Goal: Check status: Check status

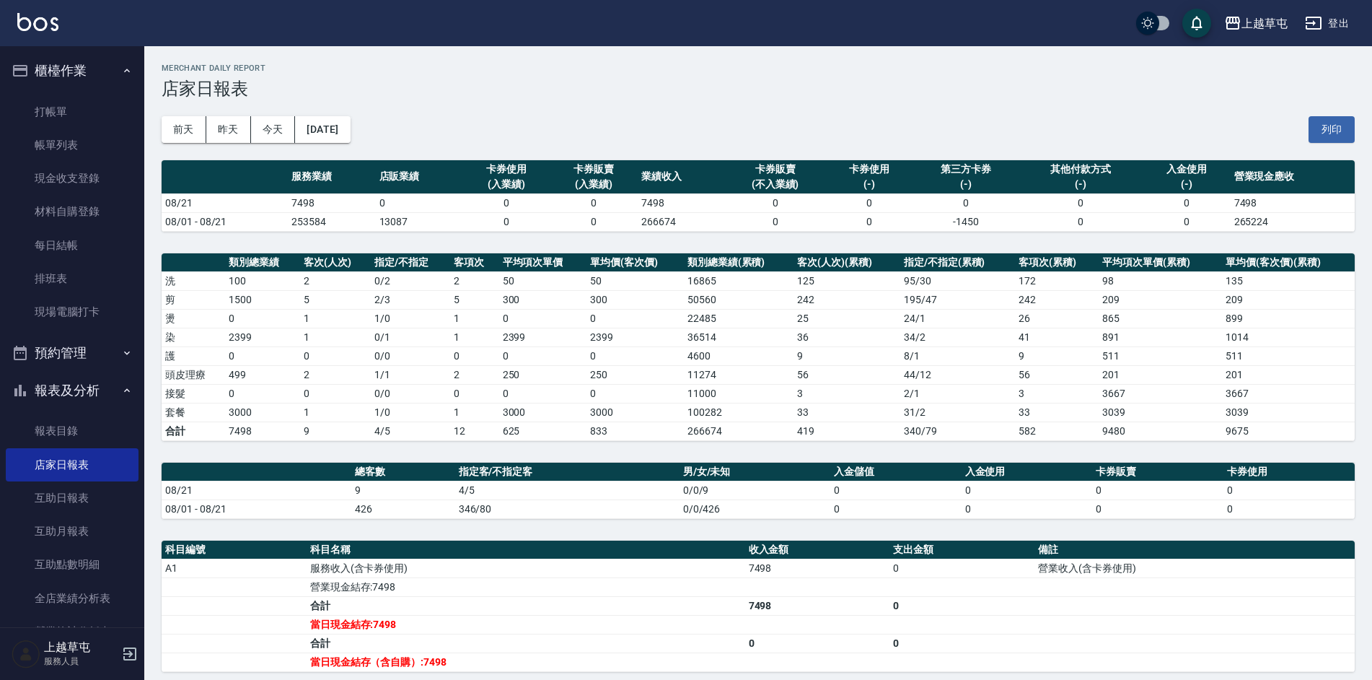
scroll to position [36, 0]
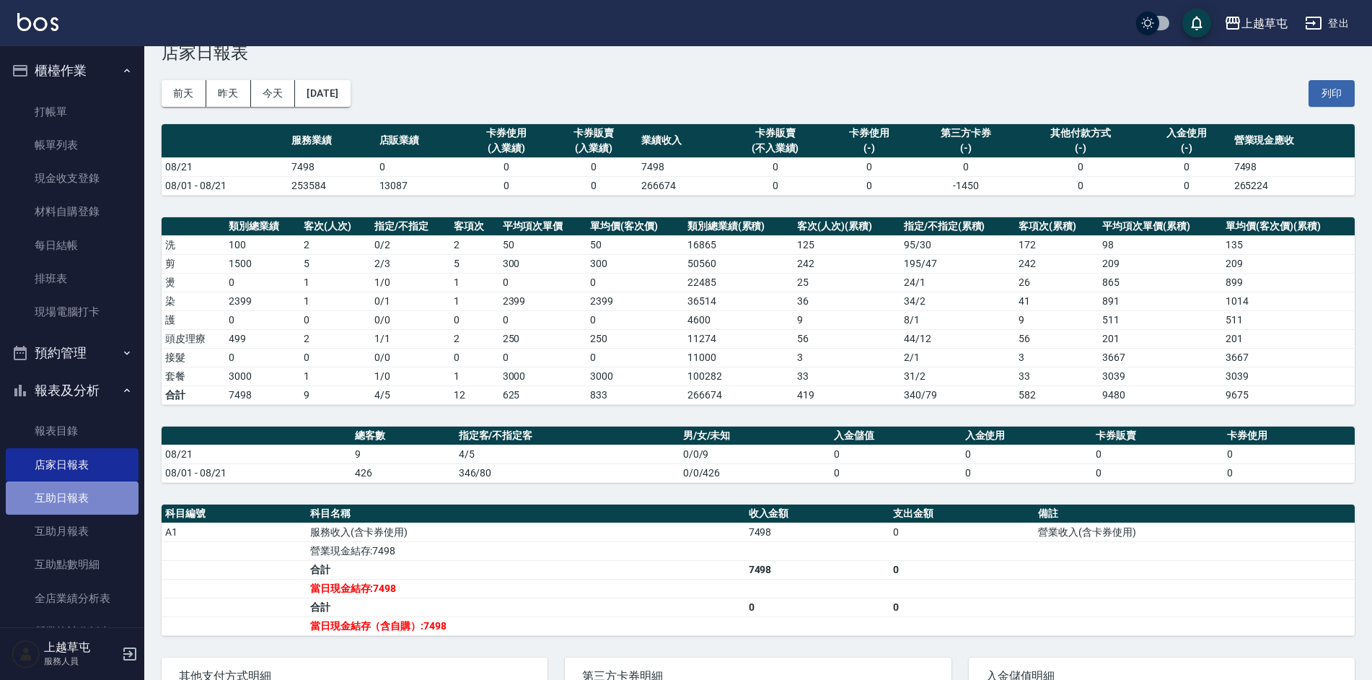
drag, startPoint x: 71, startPoint y: 507, endPoint x: 79, endPoint y: 503, distance: 8.7
click at [71, 507] on link "互助日報表" at bounding box center [72, 497] width 133 height 33
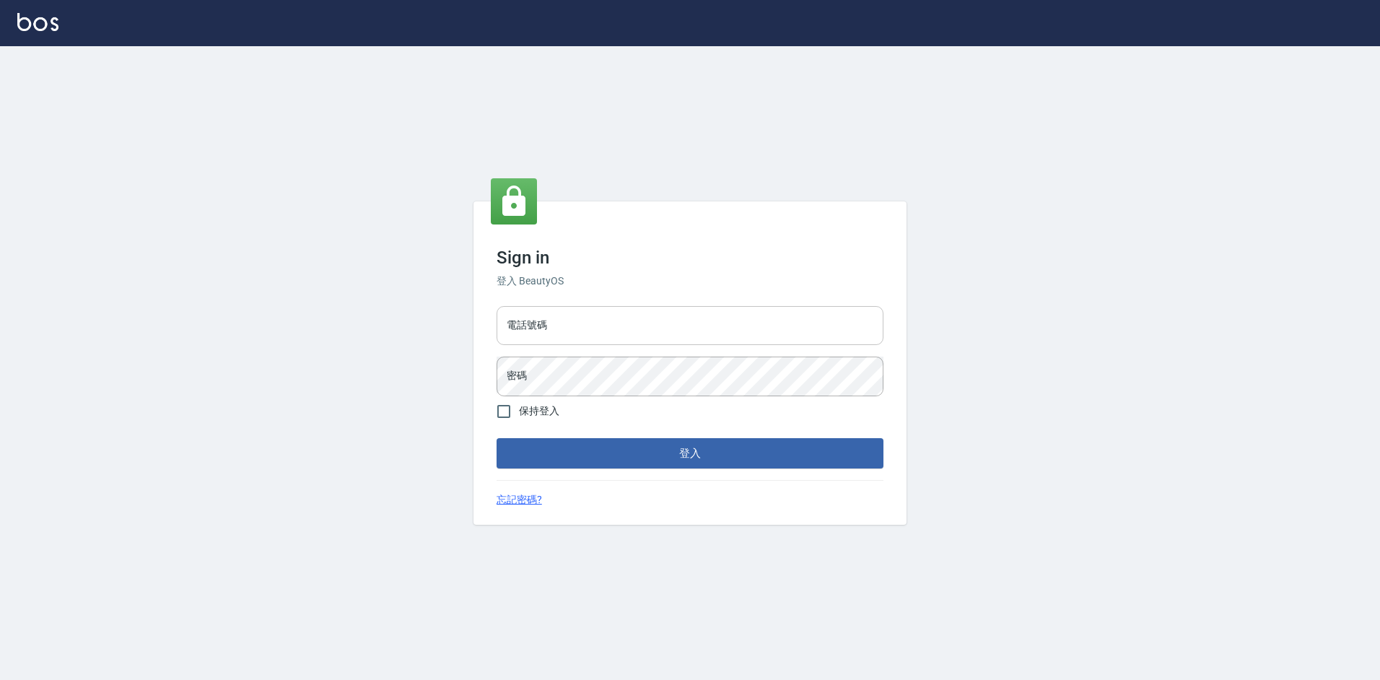
click at [548, 343] on input "電話號碼" at bounding box center [689, 325] width 387 height 39
type input "2380118"
click at [496, 438] on button "登入" at bounding box center [689, 453] width 387 height 30
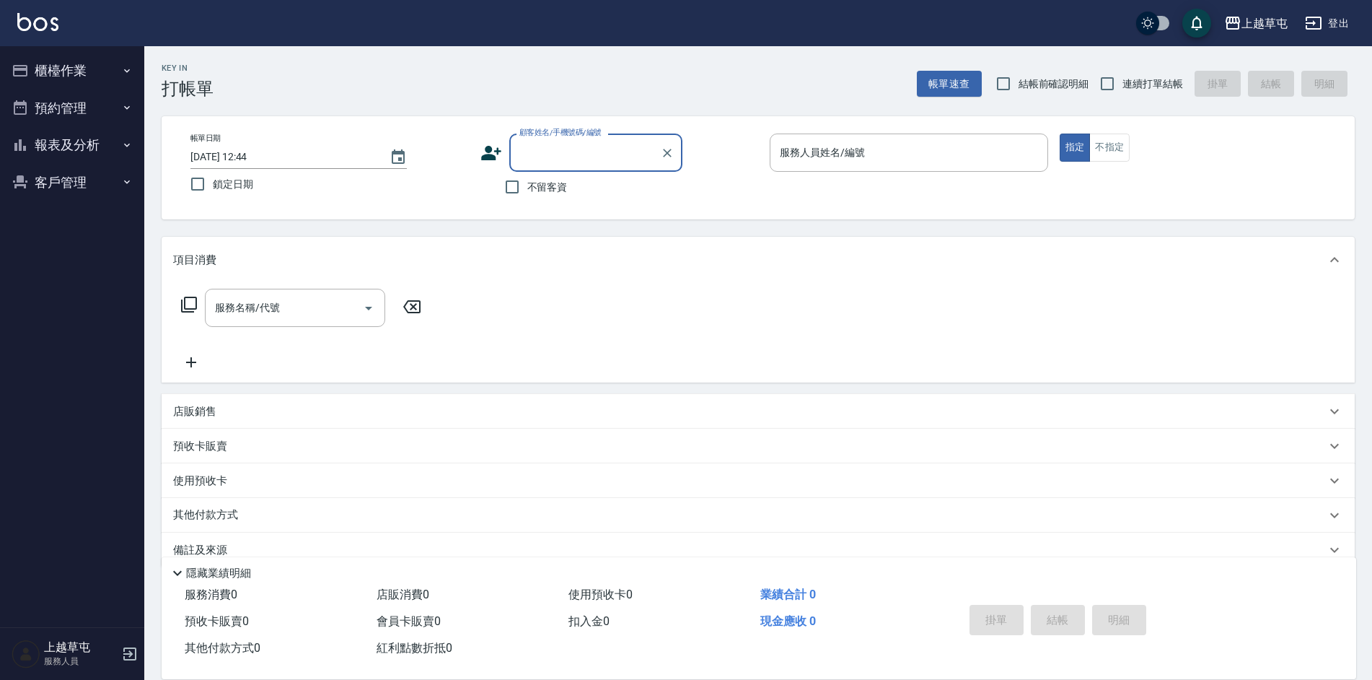
click at [92, 143] on button "報表及分析" at bounding box center [72, 145] width 133 height 38
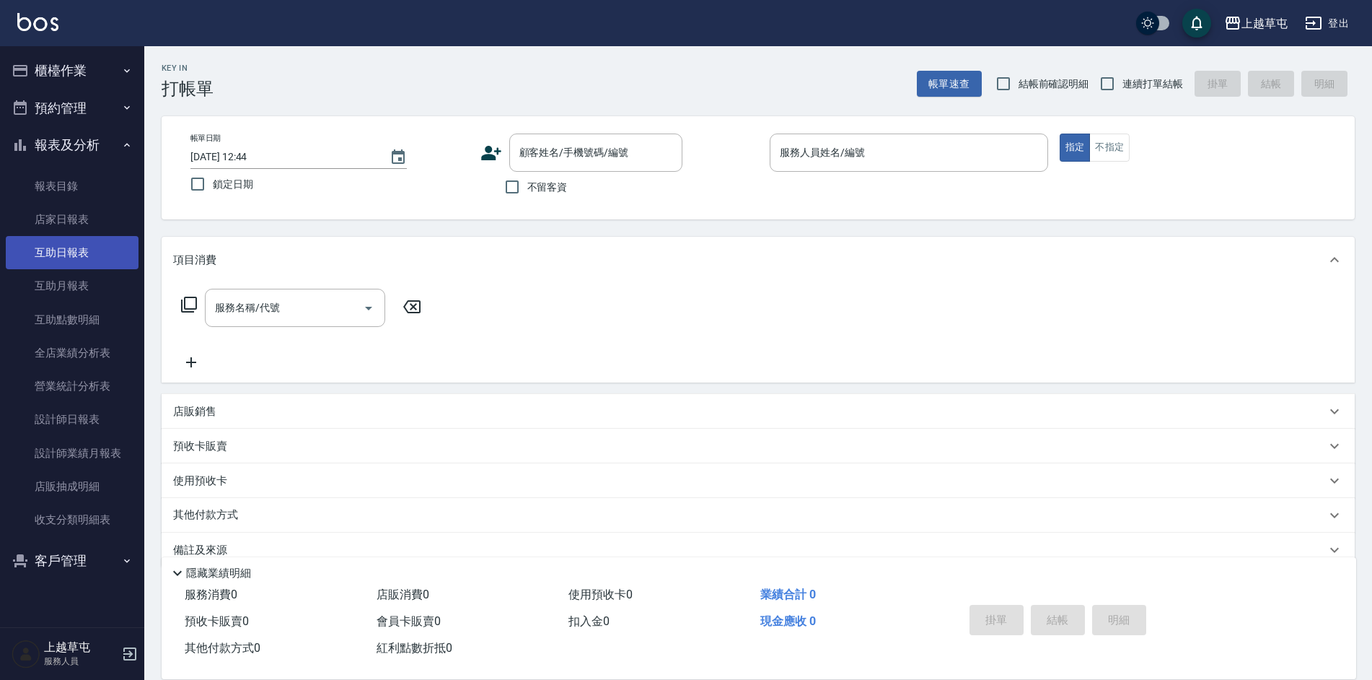
click at [84, 261] on link "互助日報表" at bounding box center [72, 252] width 133 height 33
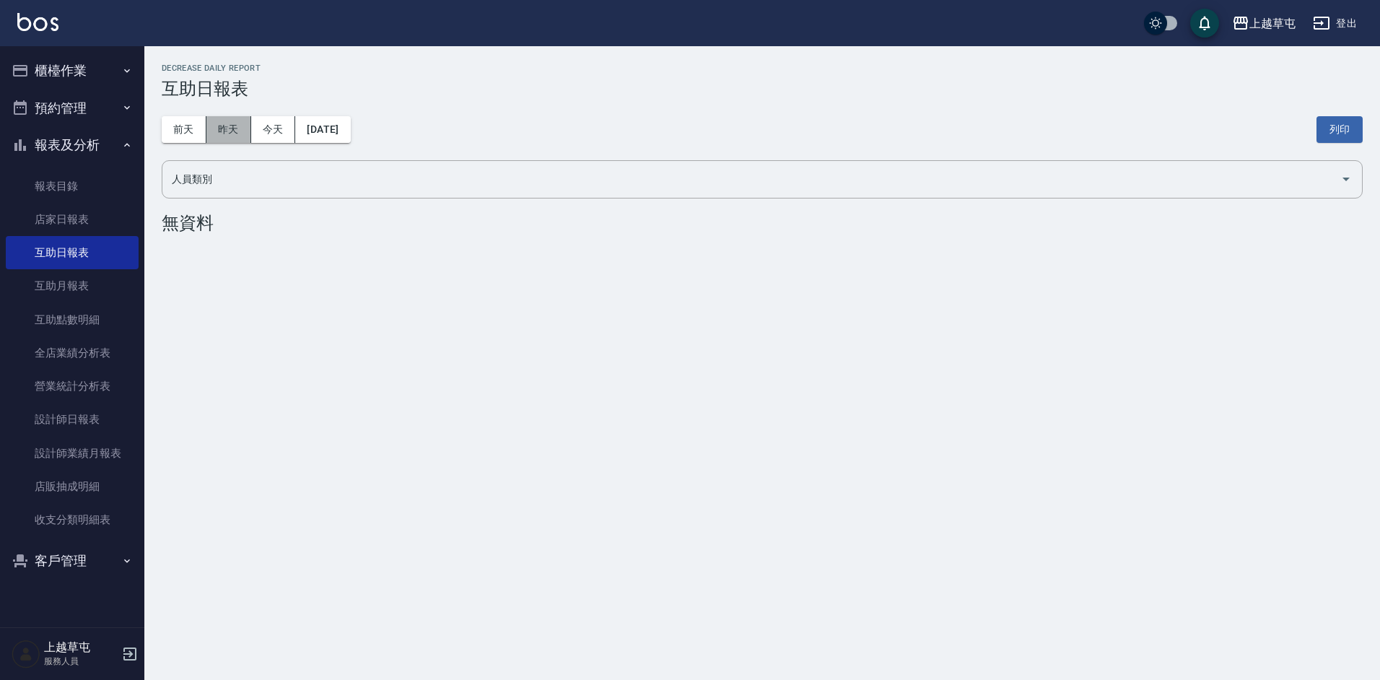
click at [229, 136] on button "昨天" at bounding box center [228, 129] width 45 height 27
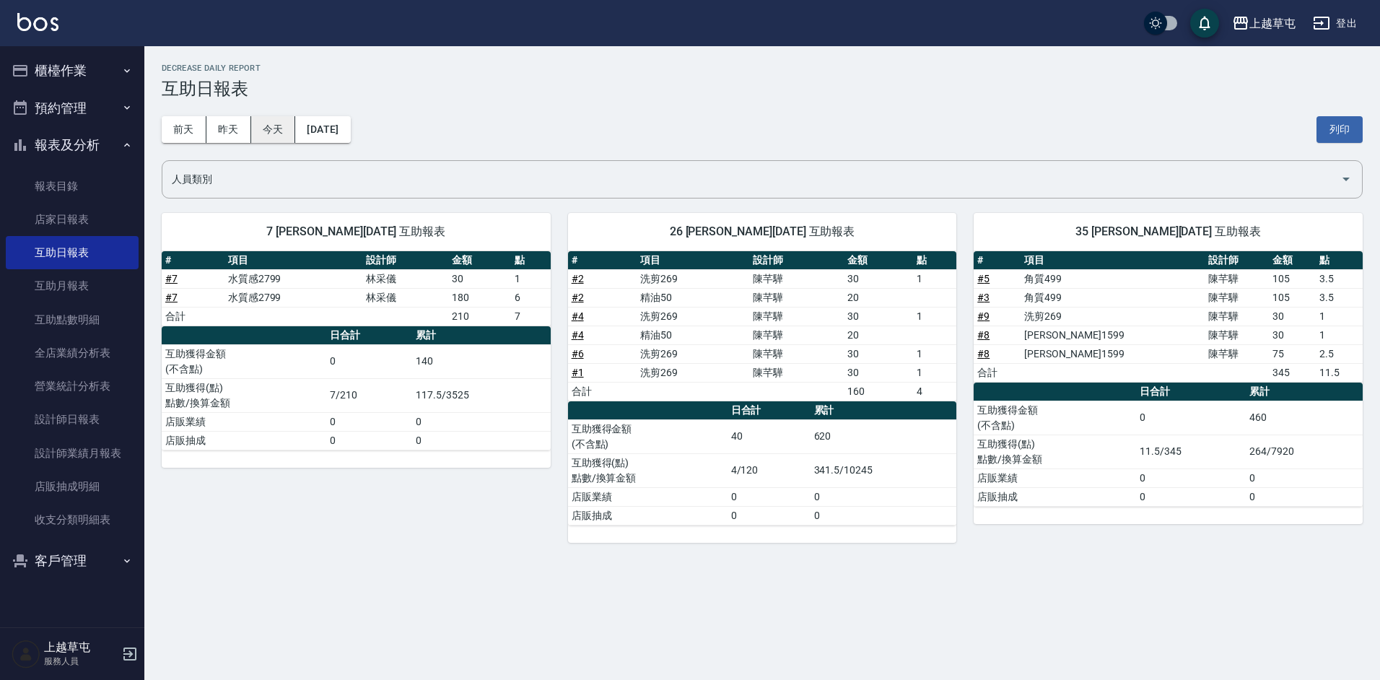
click at [267, 129] on button "今天" at bounding box center [273, 129] width 45 height 27
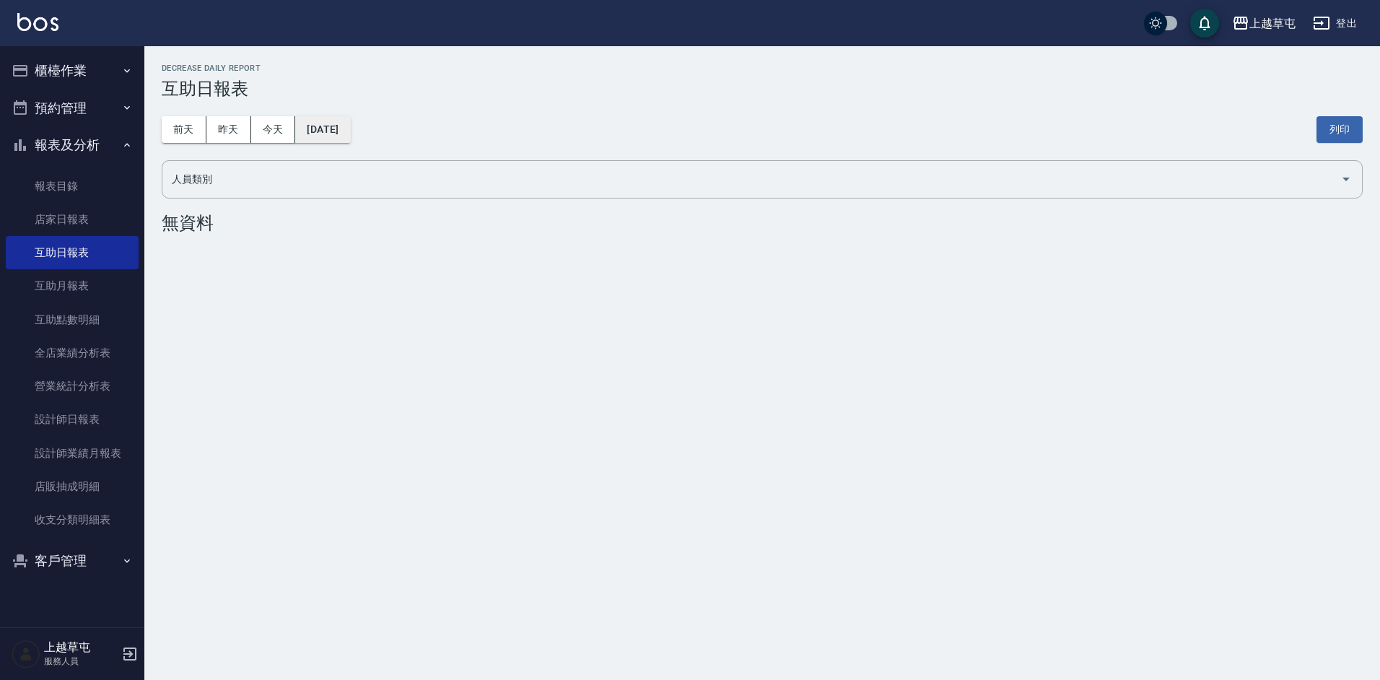
click at [317, 137] on button "[DATE]" at bounding box center [322, 129] width 55 height 27
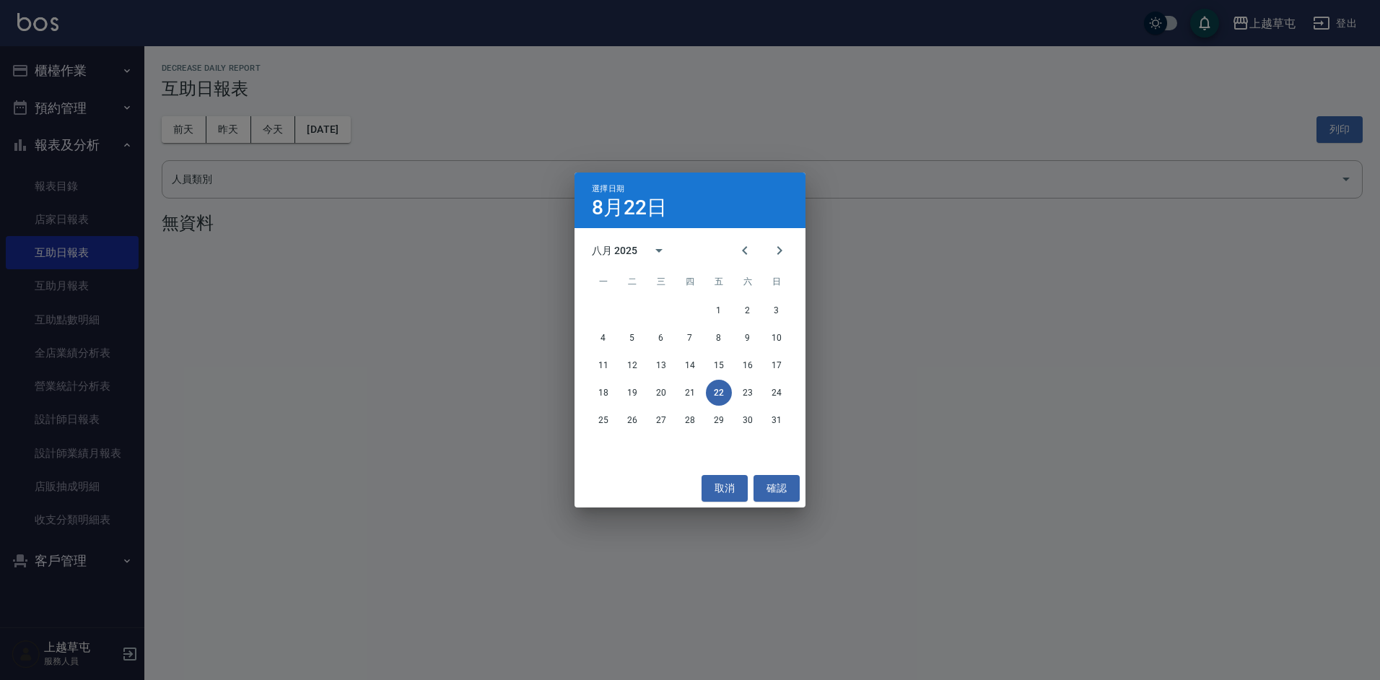
click at [395, 273] on div "選擇日期 [DATE] 八月 2025 一 二 三 四 五 六 日 1 2 3 4 5 6 7 8 9 10 11 12 13 14 15 16 17 18 …" at bounding box center [690, 340] width 1380 height 680
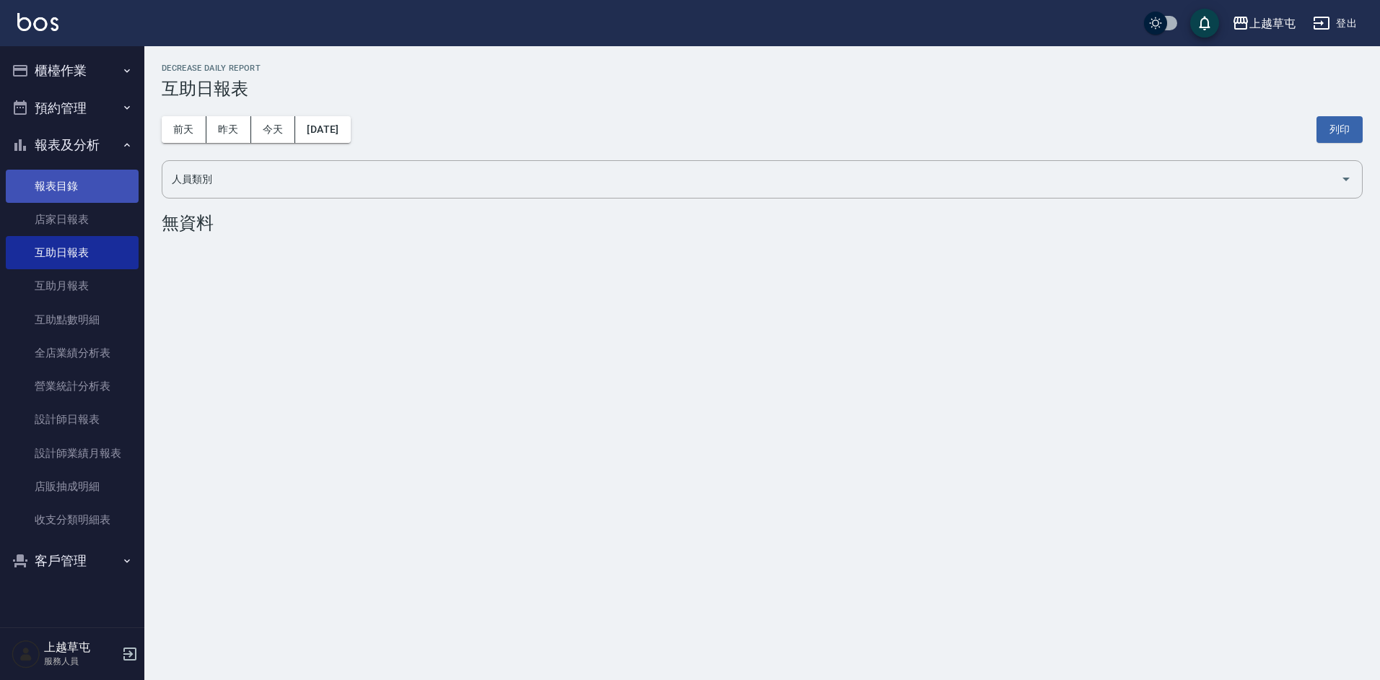
click at [61, 180] on link "報表目錄" at bounding box center [72, 186] width 133 height 33
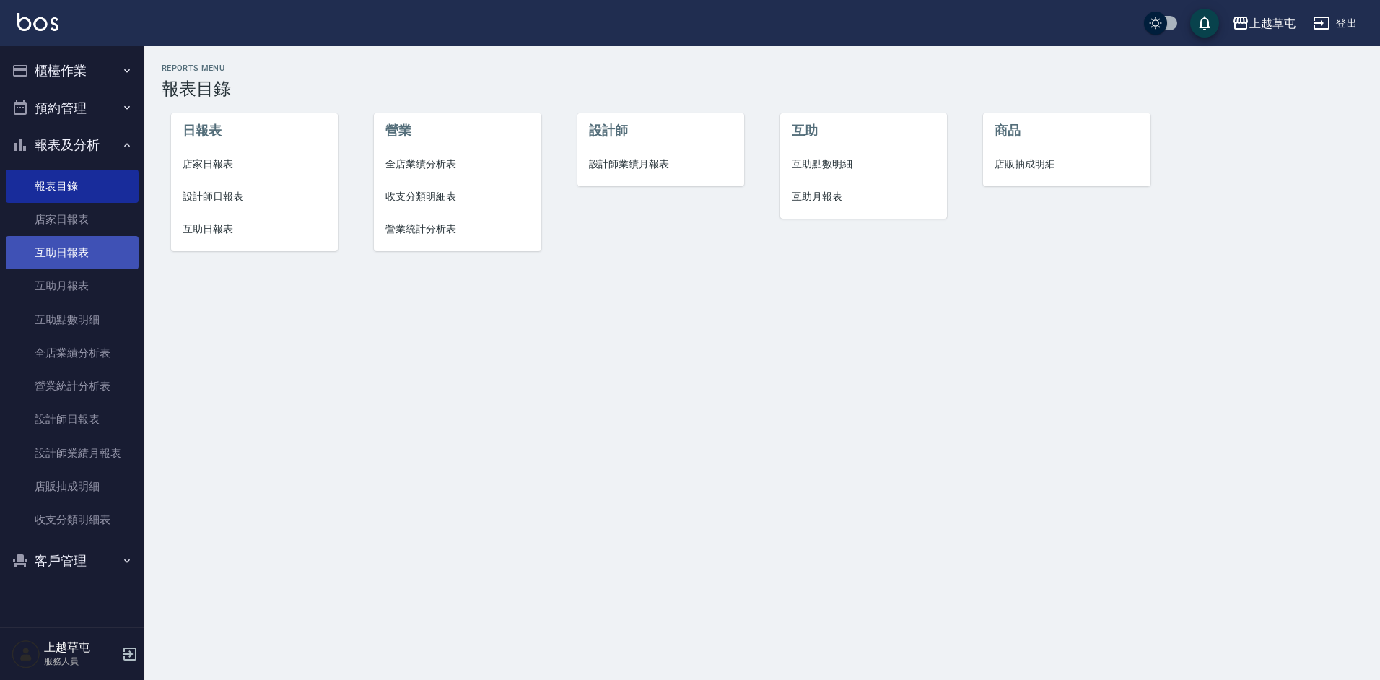
drag, startPoint x: 85, startPoint y: 242, endPoint x: 126, endPoint y: 248, distance: 41.4
click at [85, 242] on link "互助日報表" at bounding box center [72, 252] width 133 height 33
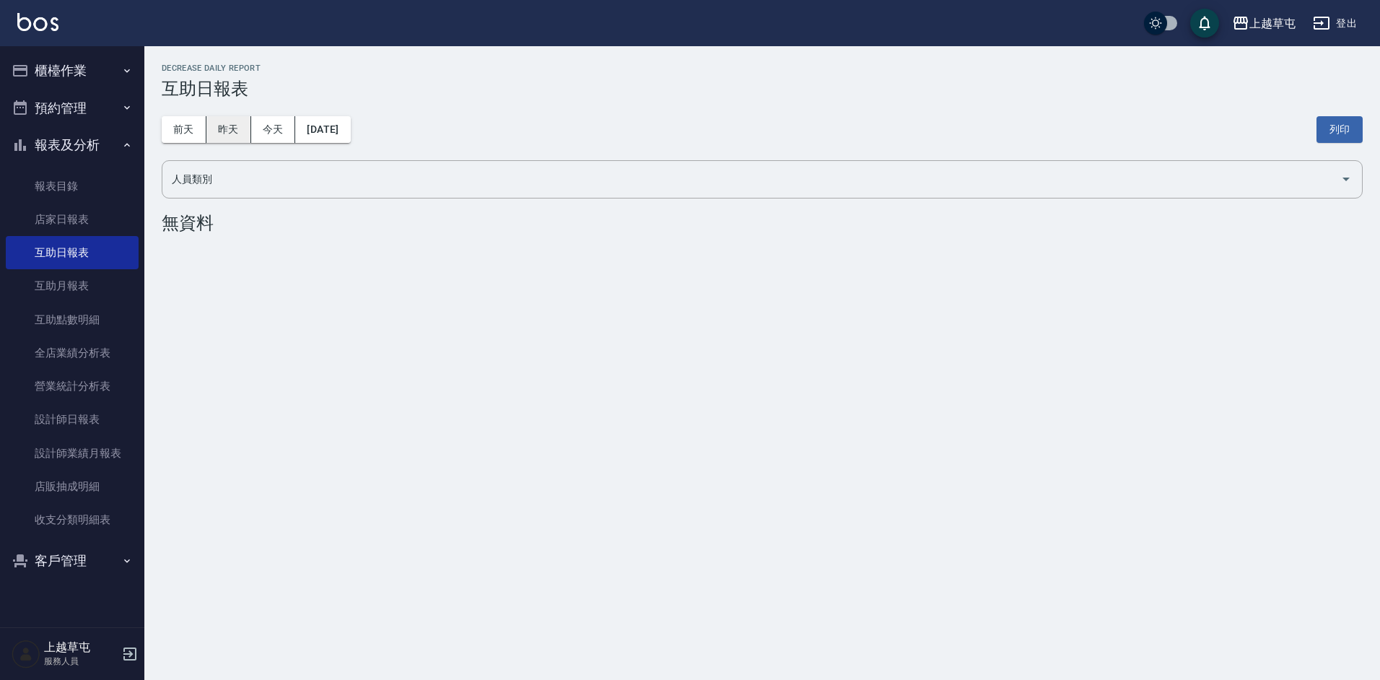
click at [213, 116] on button "昨天" at bounding box center [228, 129] width 45 height 27
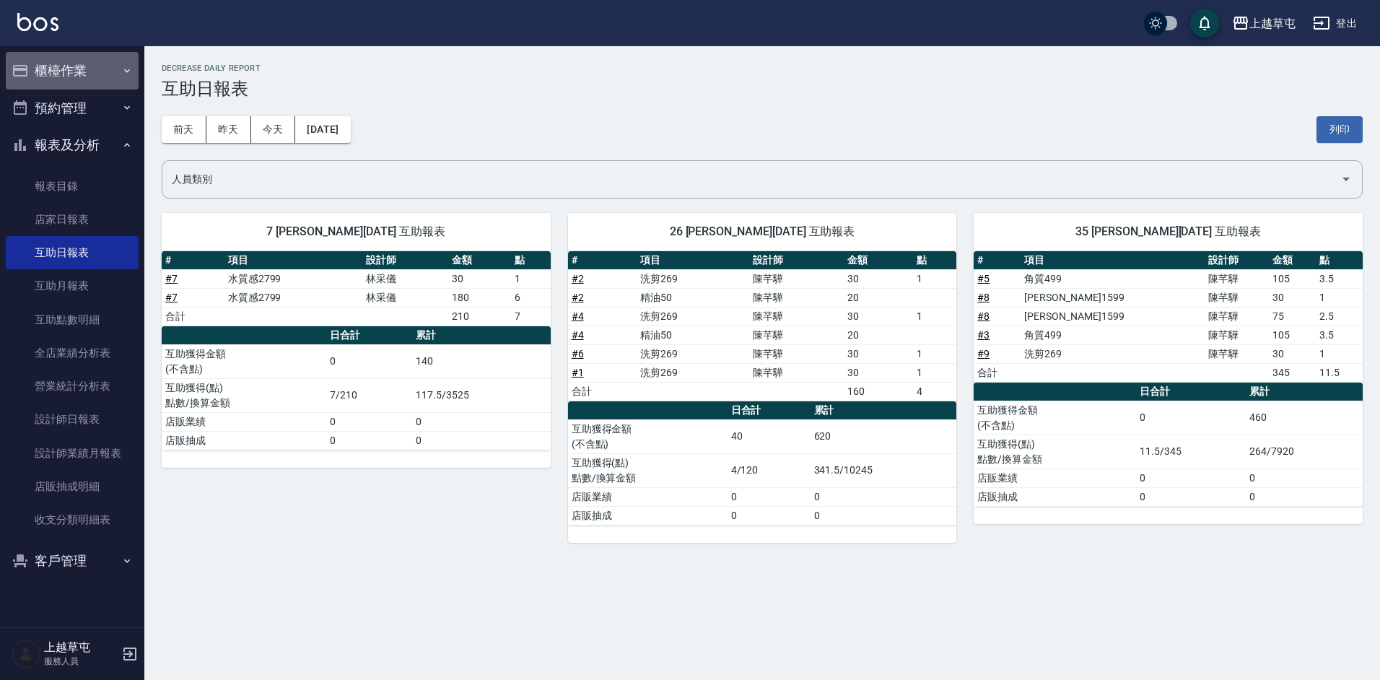
click at [123, 72] on icon "button" at bounding box center [127, 71] width 12 height 12
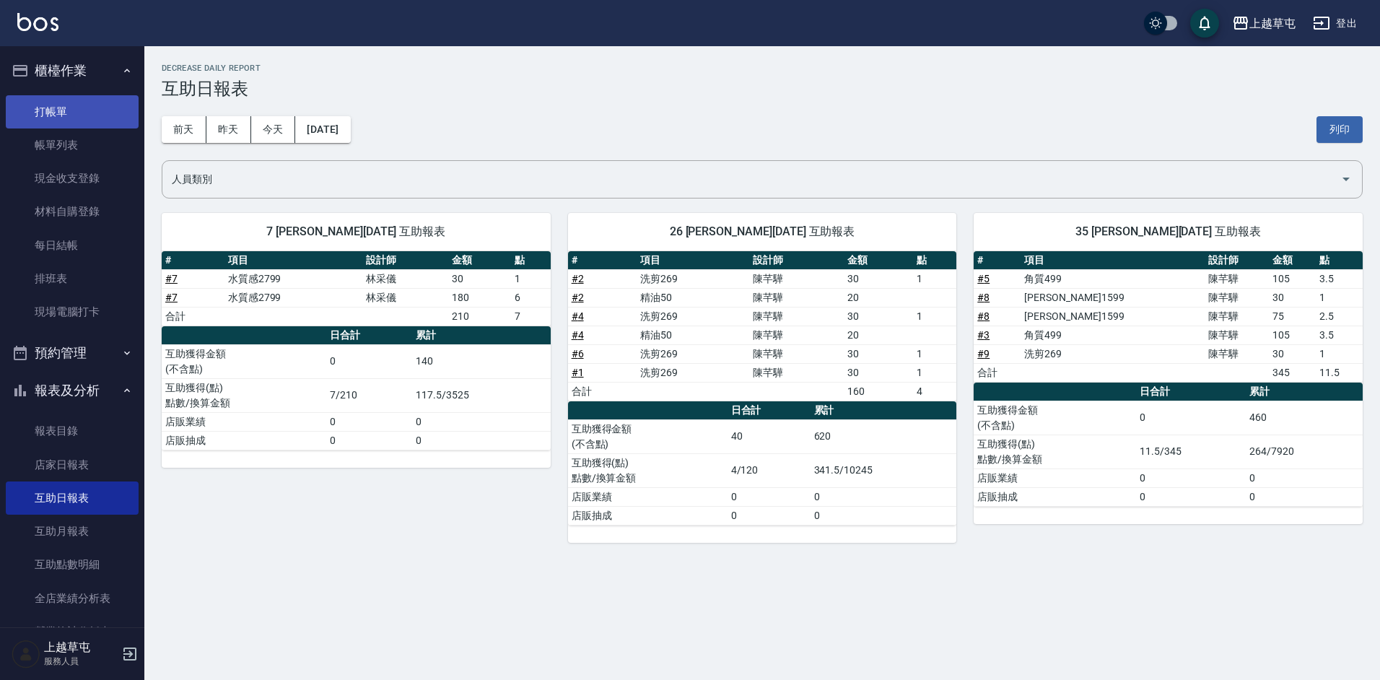
click at [114, 104] on link "打帳單" at bounding box center [72, 111] width 133 height 33
